Goal: Task Accomplishment & Management: Manage account settings

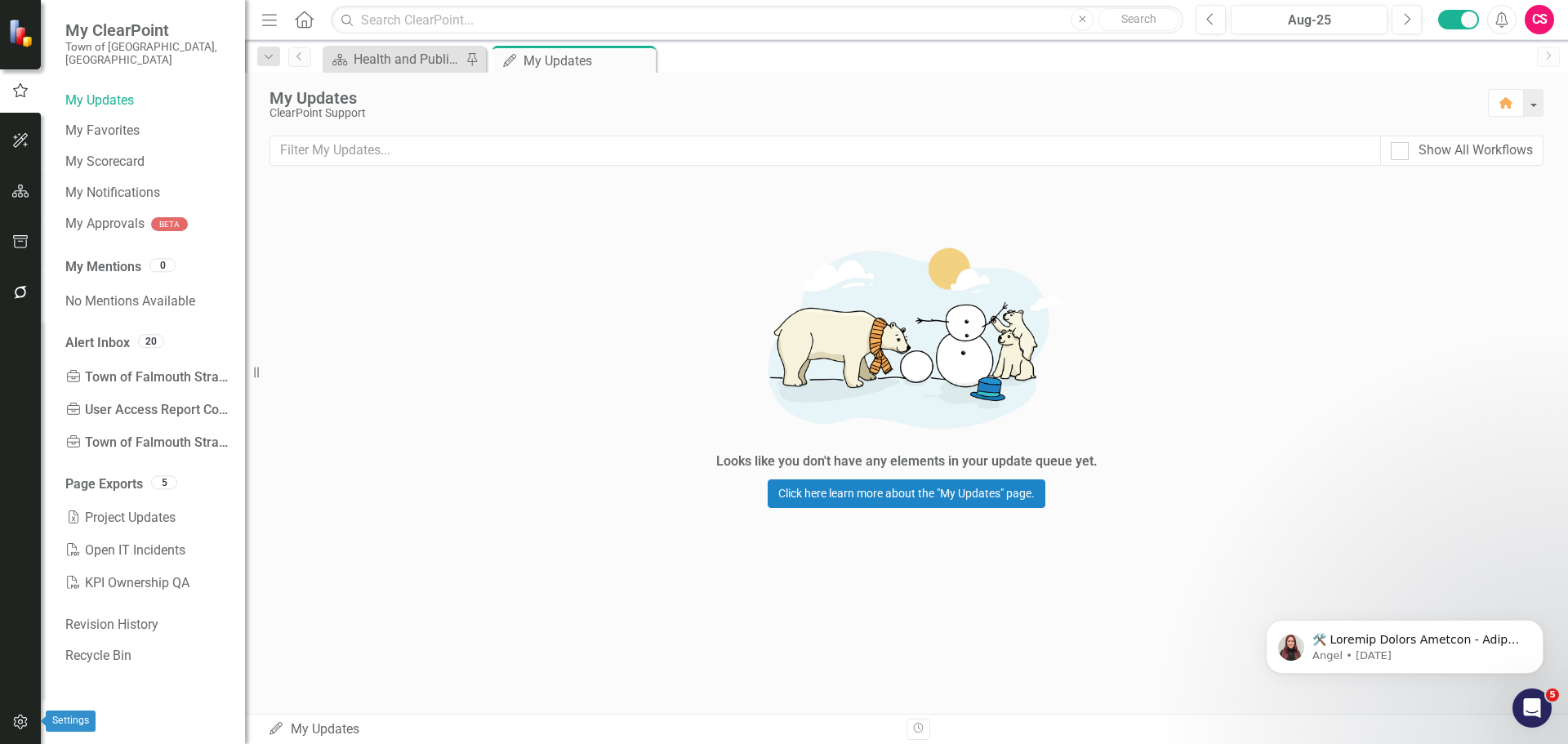
click at [9, 724] on button "button" at bounding box center [21, 723] width 37 height 34
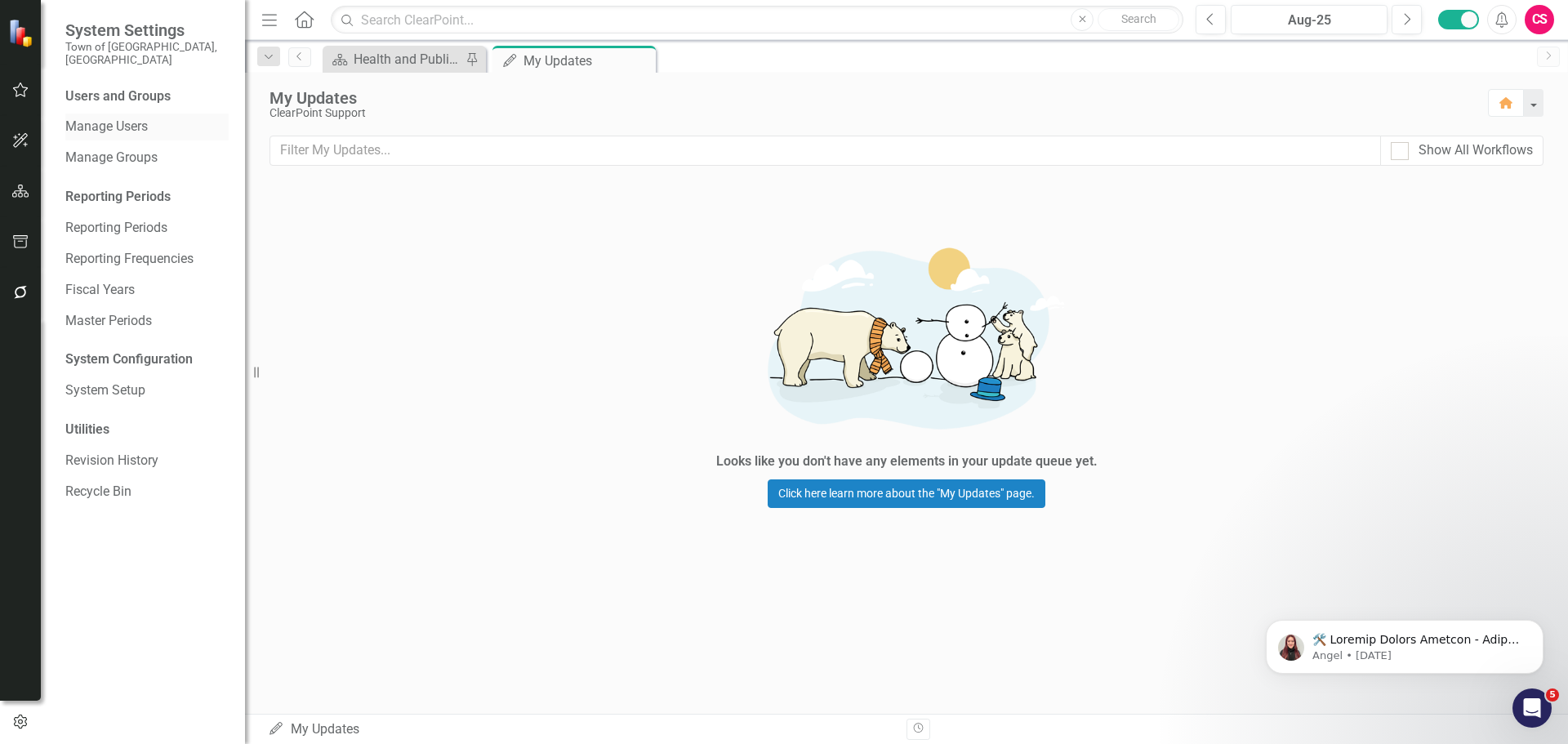
click at [154, 118] on link "Manage Users" at bounding box center [147, 127] width 163 height 19
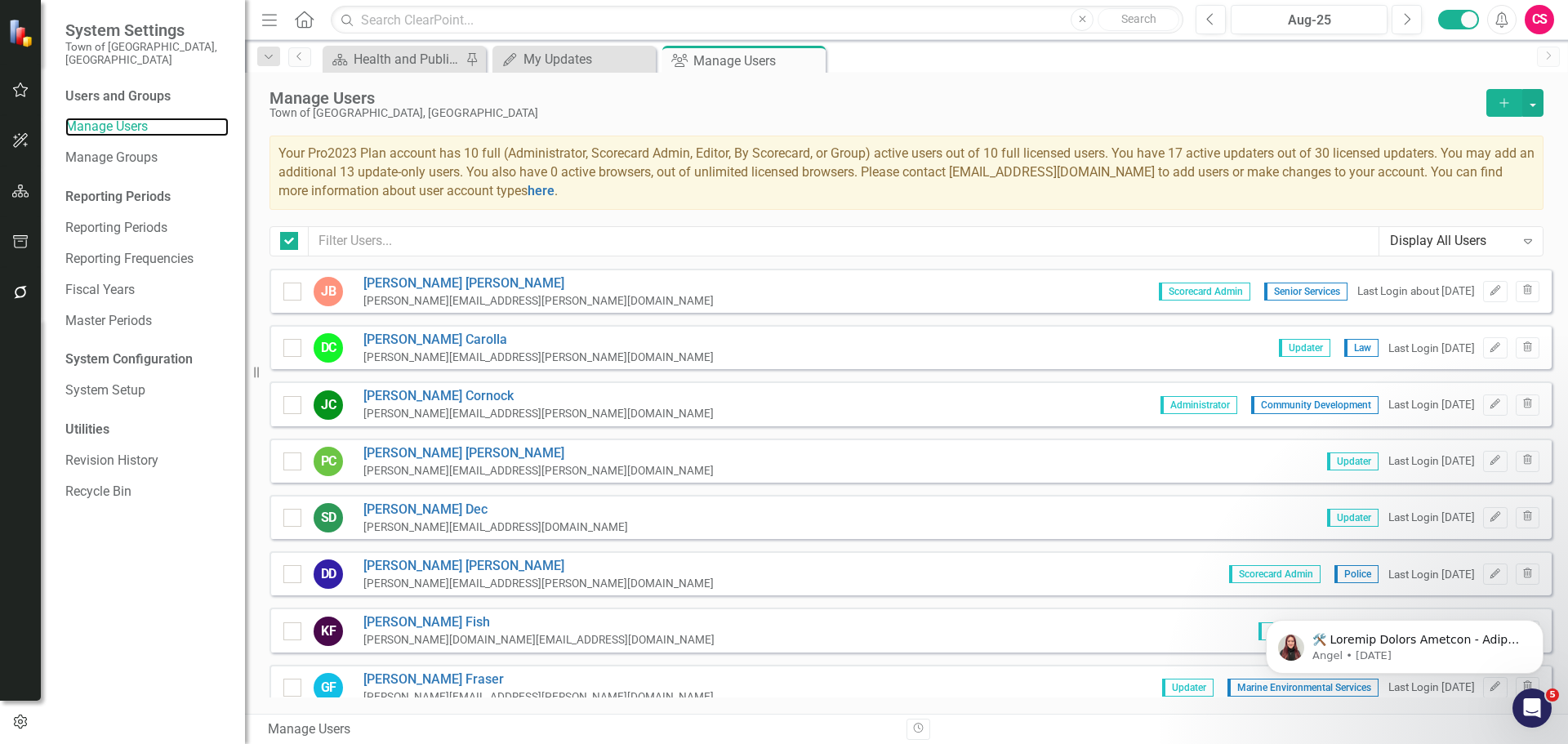
checkbox input "false"
click at [612, 220] on div "Manage Users Town of [GEOGRAPHIC_DATA], [GEOGRAPHIC_DATA] Add Your Pro2023 Plan…" at bounding box center [907, 170] width 1324 height 196
click at [598, 231] on input "text" at bounding box center [843, 241] width 1071 height 31
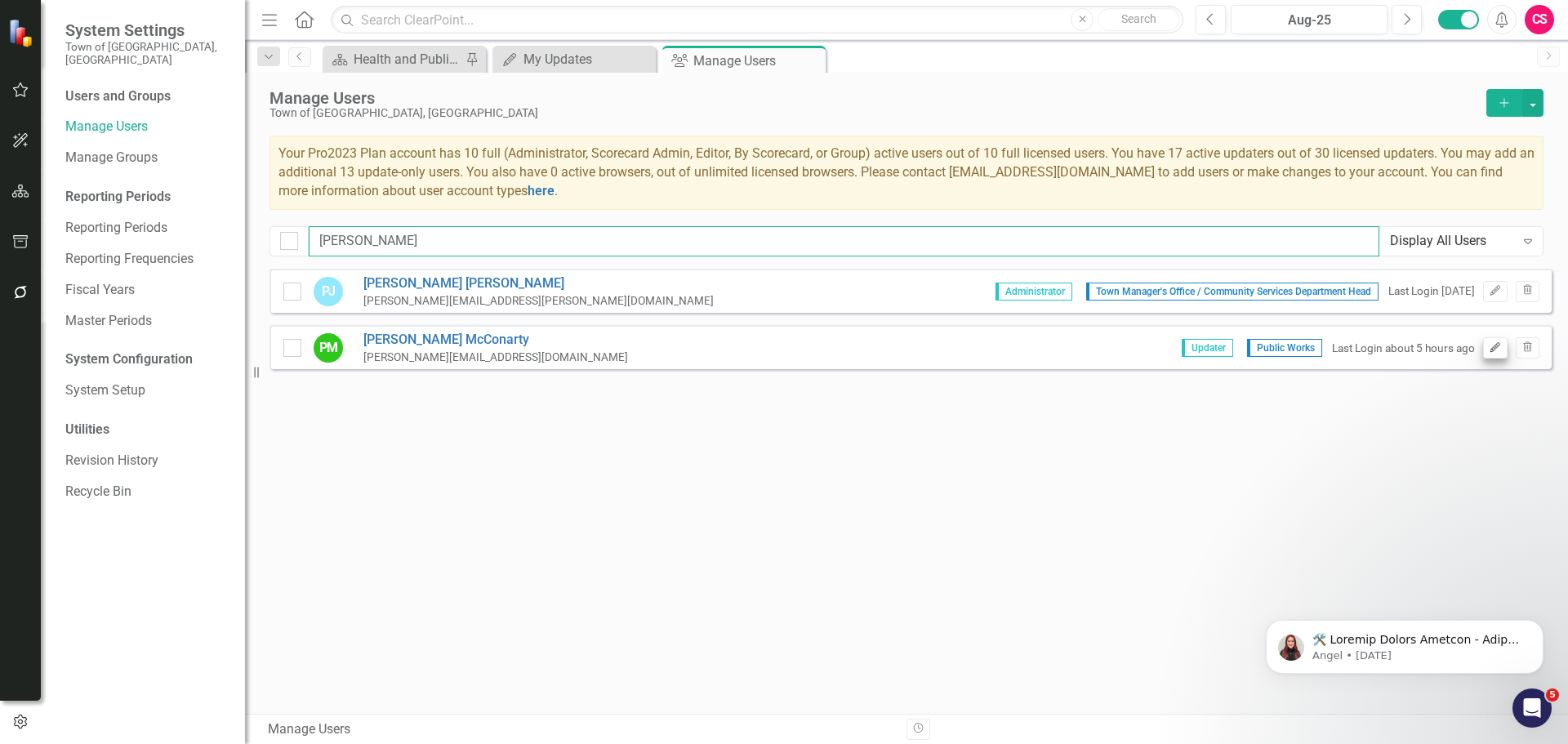
type input "[PERSON_NAME]"
click at [1495, 345] on icon "Edit" at bounding box center [1495, 347] width 12 height 10
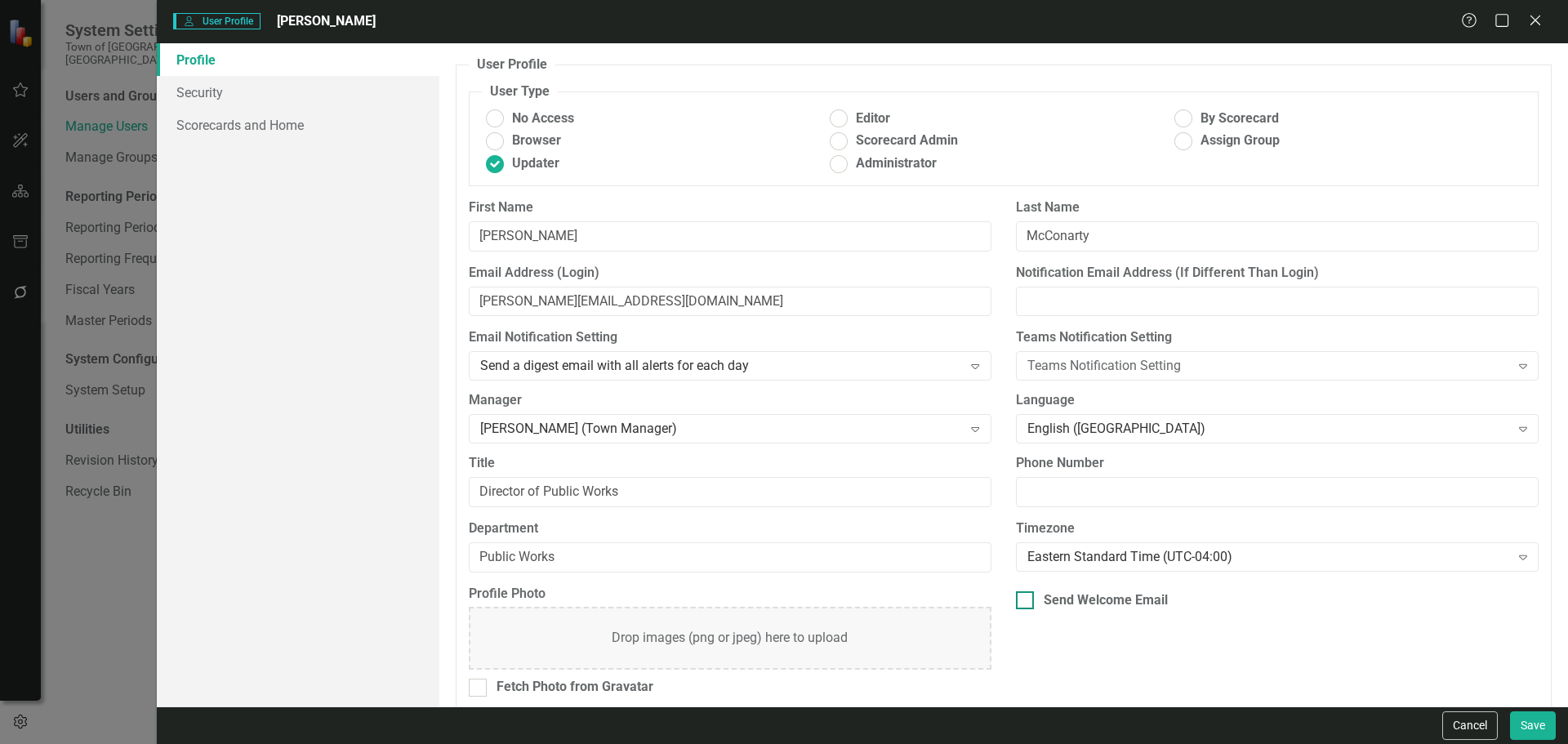
click at [1026, 598] on div at bounding box center [1025, 600] width 18 height 18
click at [1026, 598] on input "Send Welcome Email" at bounding box center [1021, 596] width 10 height 10
checkbox input "true"
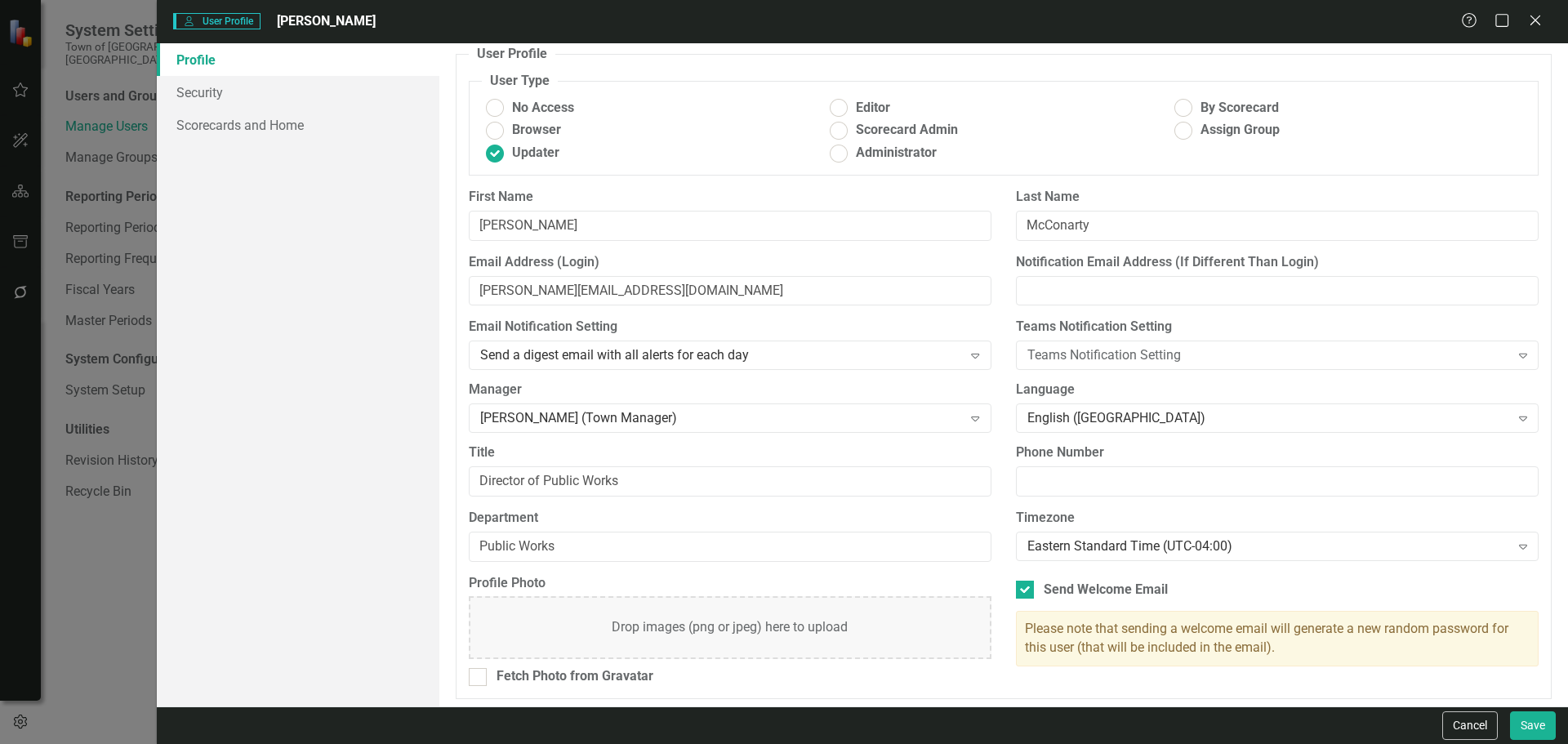
scroll to position [16, 0]
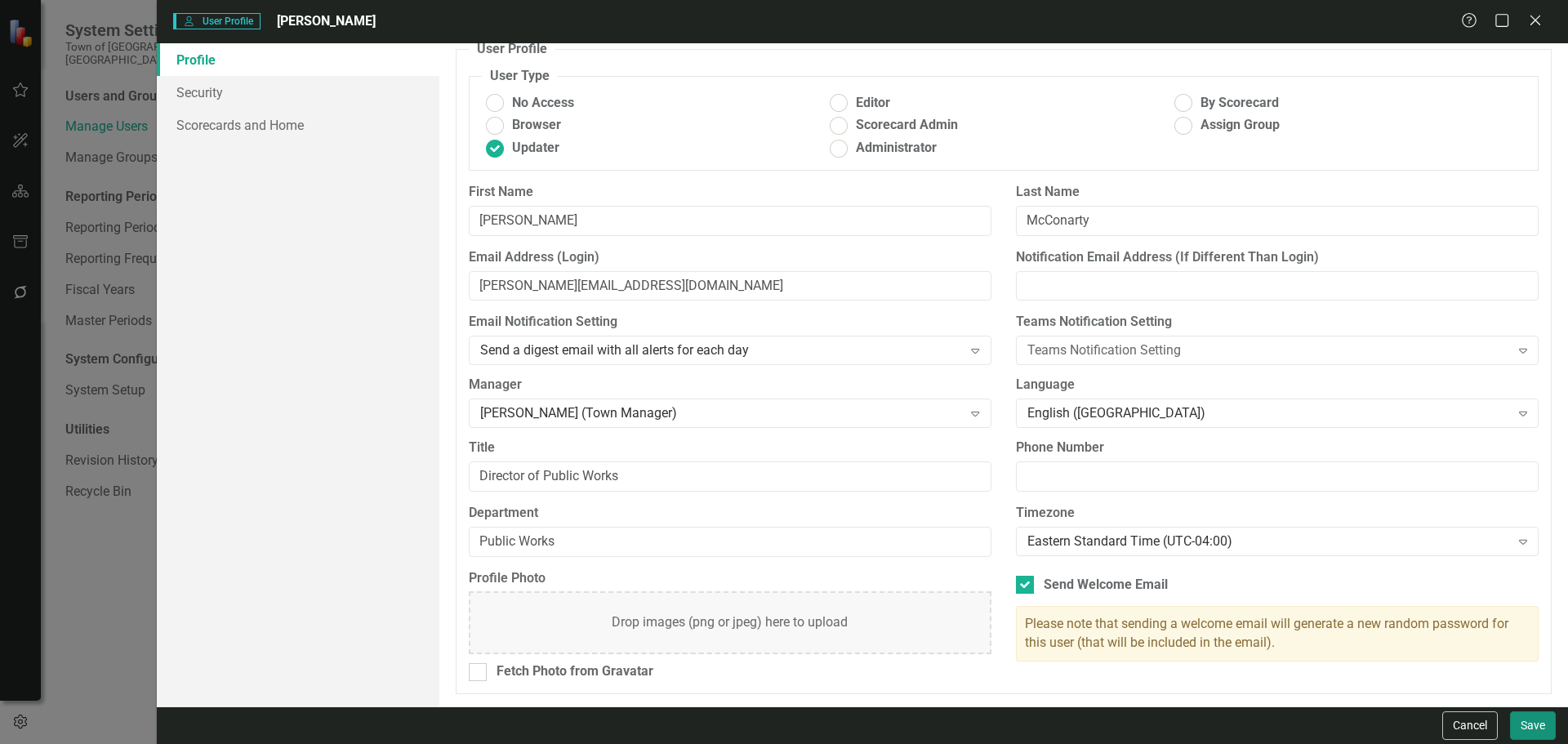
click at [1538, 725] on button "Save" at bounding box center [1533, 725] width 46 height 29
